Goal: Information Seeking & Learning: Learn about a topic

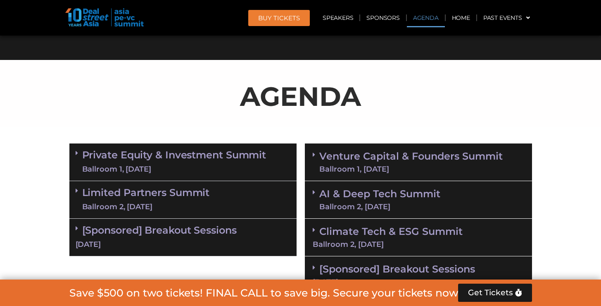
scroll to position [483, 0]
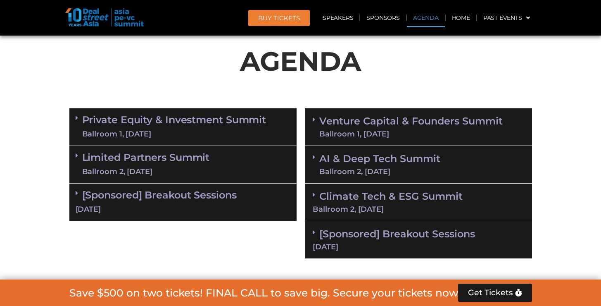
click at [155, 123] on link "Private Equity & Investment Summit Ballroom 1, [DATE]" at bounding box center [174, 126] width 184 height 25
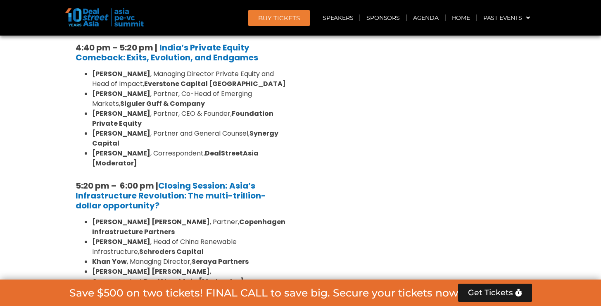
scroll to position [1656, 0]
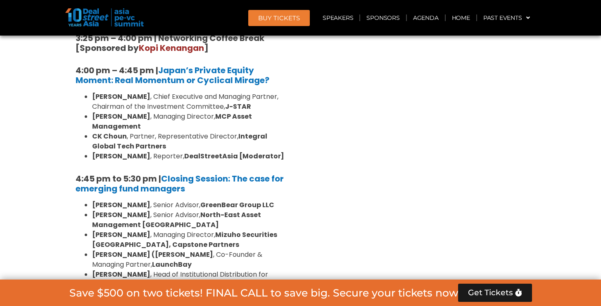
scroll to position [2583, 0]
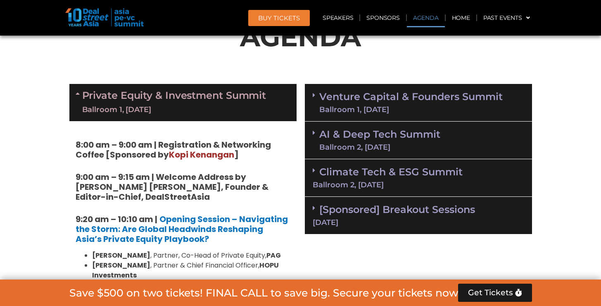
scroll to position [529, 0]
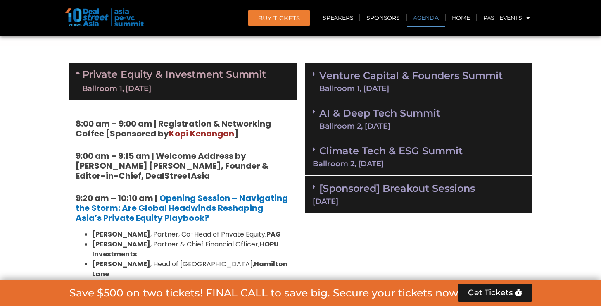
click at [372, 71] on link "Venture Capital & Founders​ Summit Ballroom 1, 11 Sept" at bounding box center [410, 81] width 183 height 21
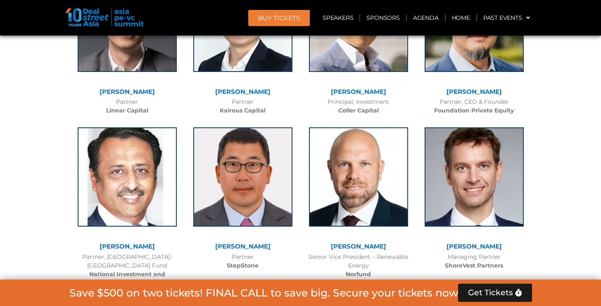
scroll to position [6804, 0]
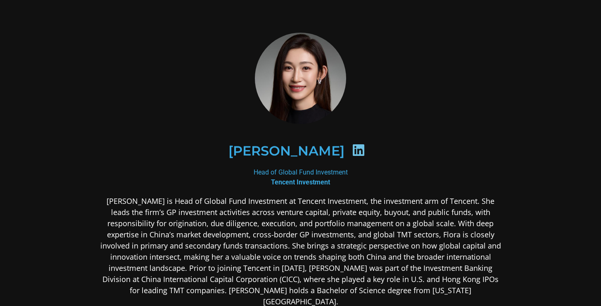
click at [352, 146] on icon at bounding box center [358, 149] width 13 height 13
click at [352, 149] on icon at bounding box center [358, 149] width 13 height 13
click at [283, 150] on h2 "[PERSON_NAME]" at bounding box center [286, 150] width 116 height 13
click at [299, 181] on b "Tencent Investment" at bounding box center [300, 182] width 59 height 8
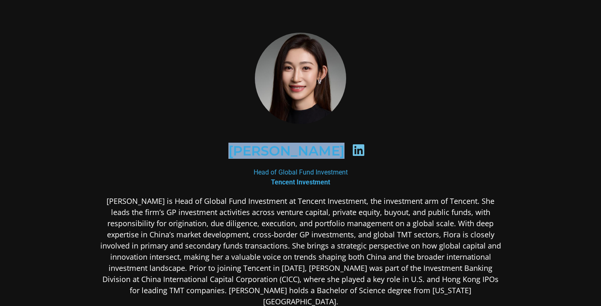
drag, startPoint x: 257, startPoint y: 148, endPoint x: 375, endPoint y: 154, distance: 118.3
click at [375, 154] on div "[PERSON_NAME]" at bounding box center [300, 150] width 361 height 43
click at [344, 149] on div at bounding box center [358, 151] width 28 height 16
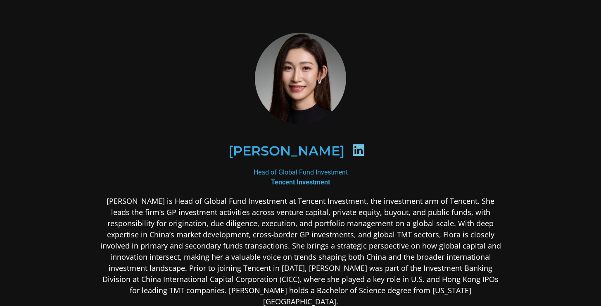
click at [352, 150] on icon at bounding box center [358, 149] width 13 height 13
